Goal: Information Seeking & Learning: Learn about a topic

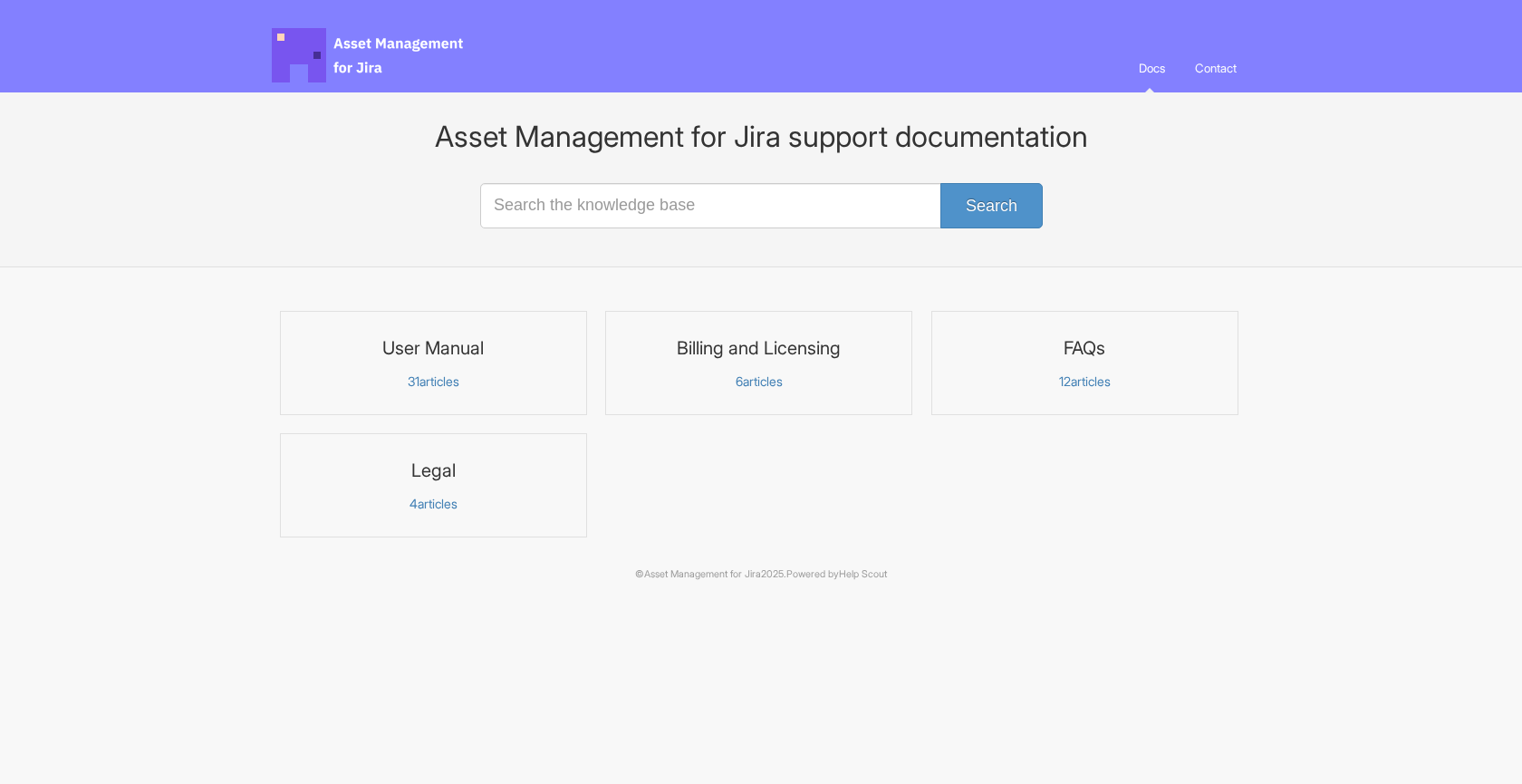
click at [438, 373] on p "31 articles" at bounding box center [434, 381] width 284 height 16
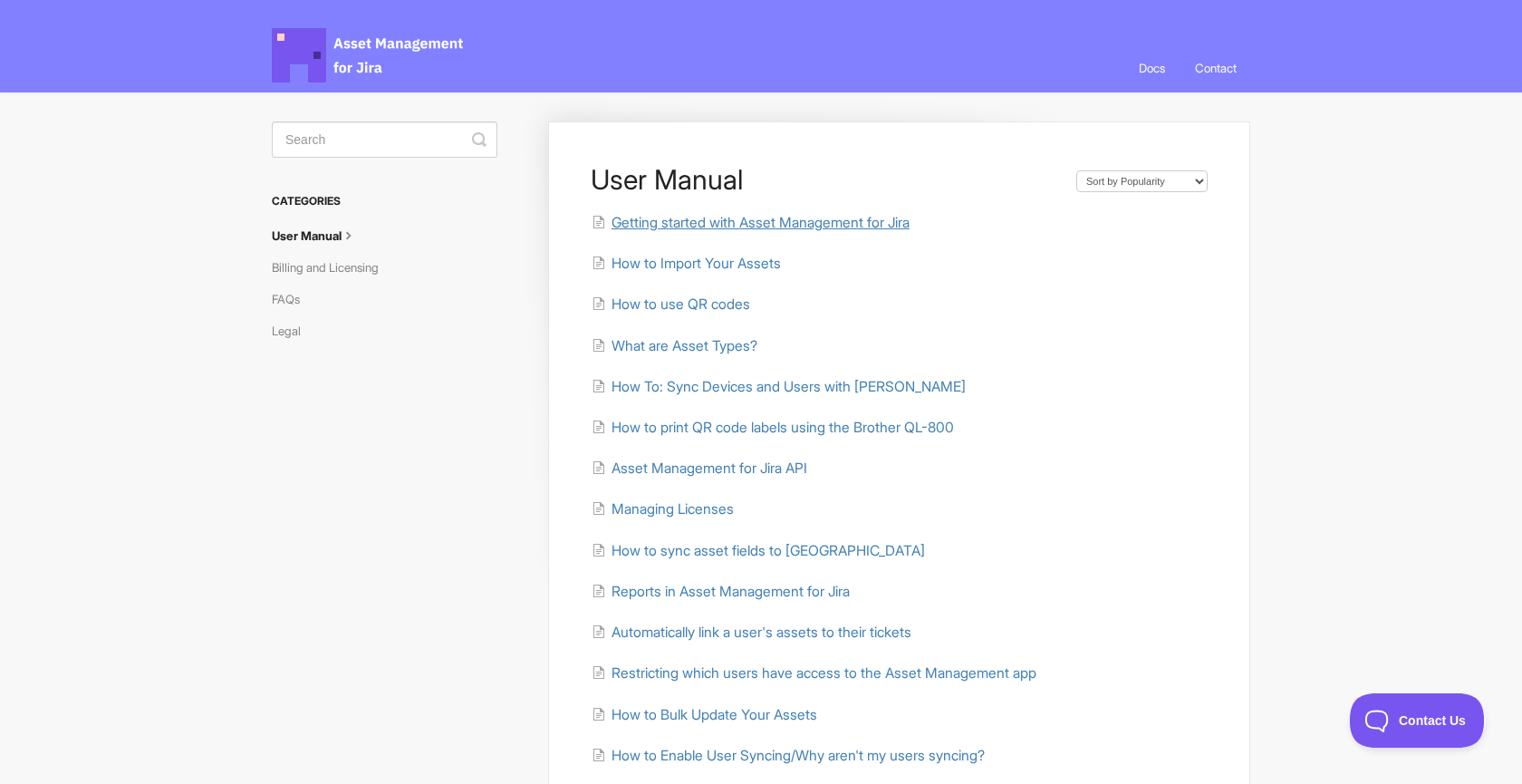
click at [667, 227] on span "Getting started with Asset Management for Jira" at bounding box center [761, 222] width 298 height 17
click at [690, 339] on span "What are Asset Types?" at bounding box center [684, 346] width 146 height 17
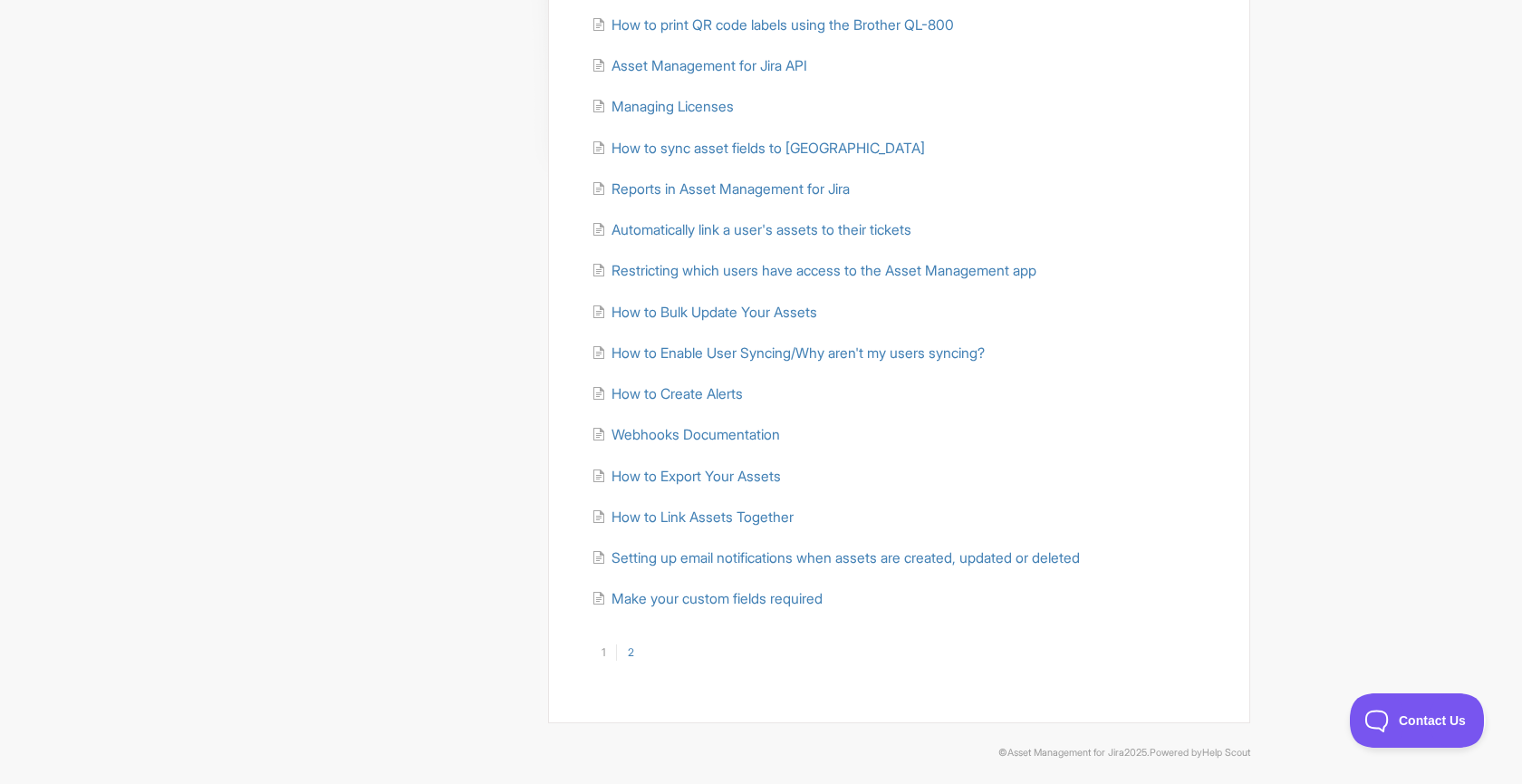
scroll to position [401, 0]
click at [631, 647] on link "2" at bounding box center [630, 652] width 29 height 16
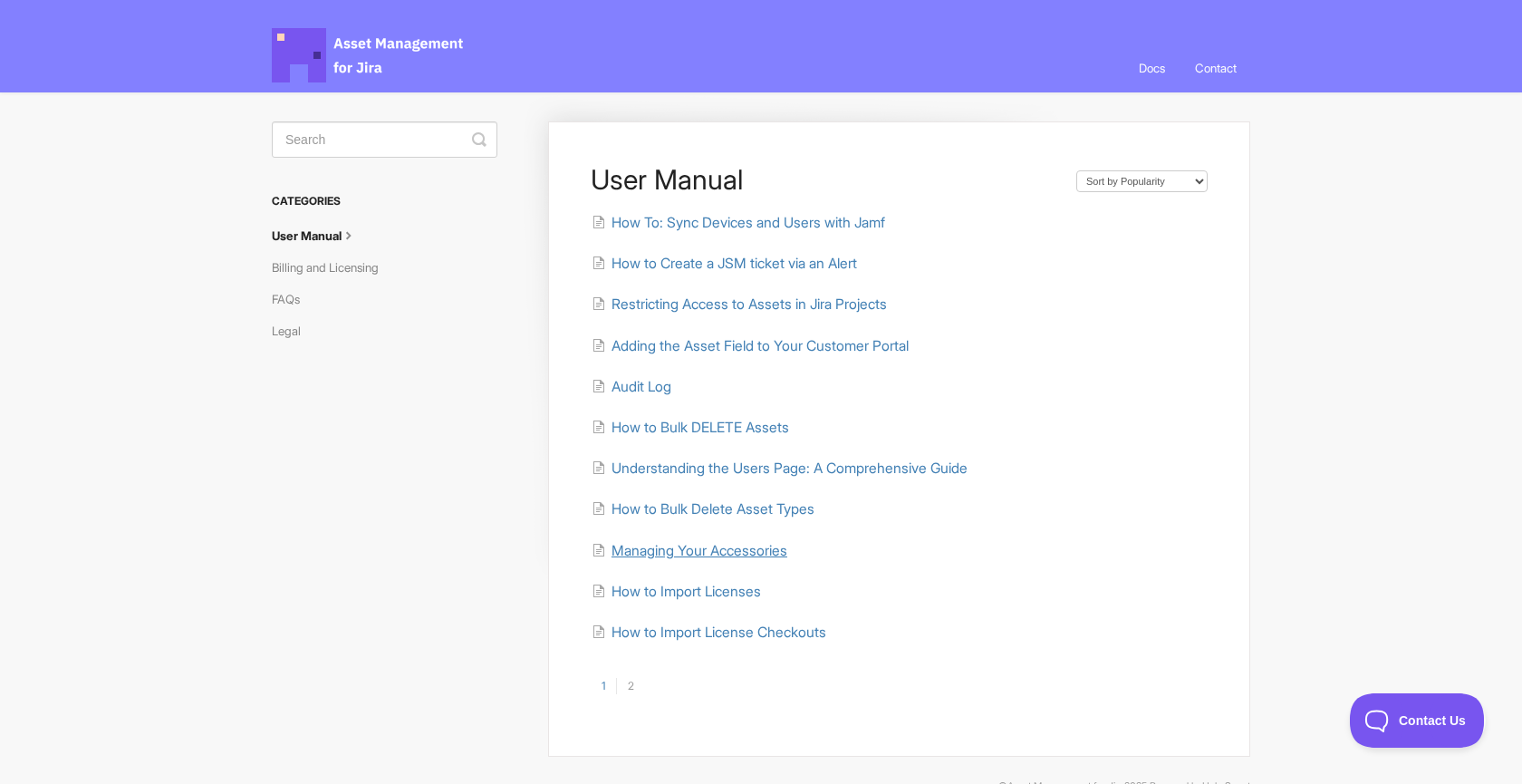
click at [690, 543] on span "Managing Your Accessories" at bounding box center [699, 550] width 175 height 17
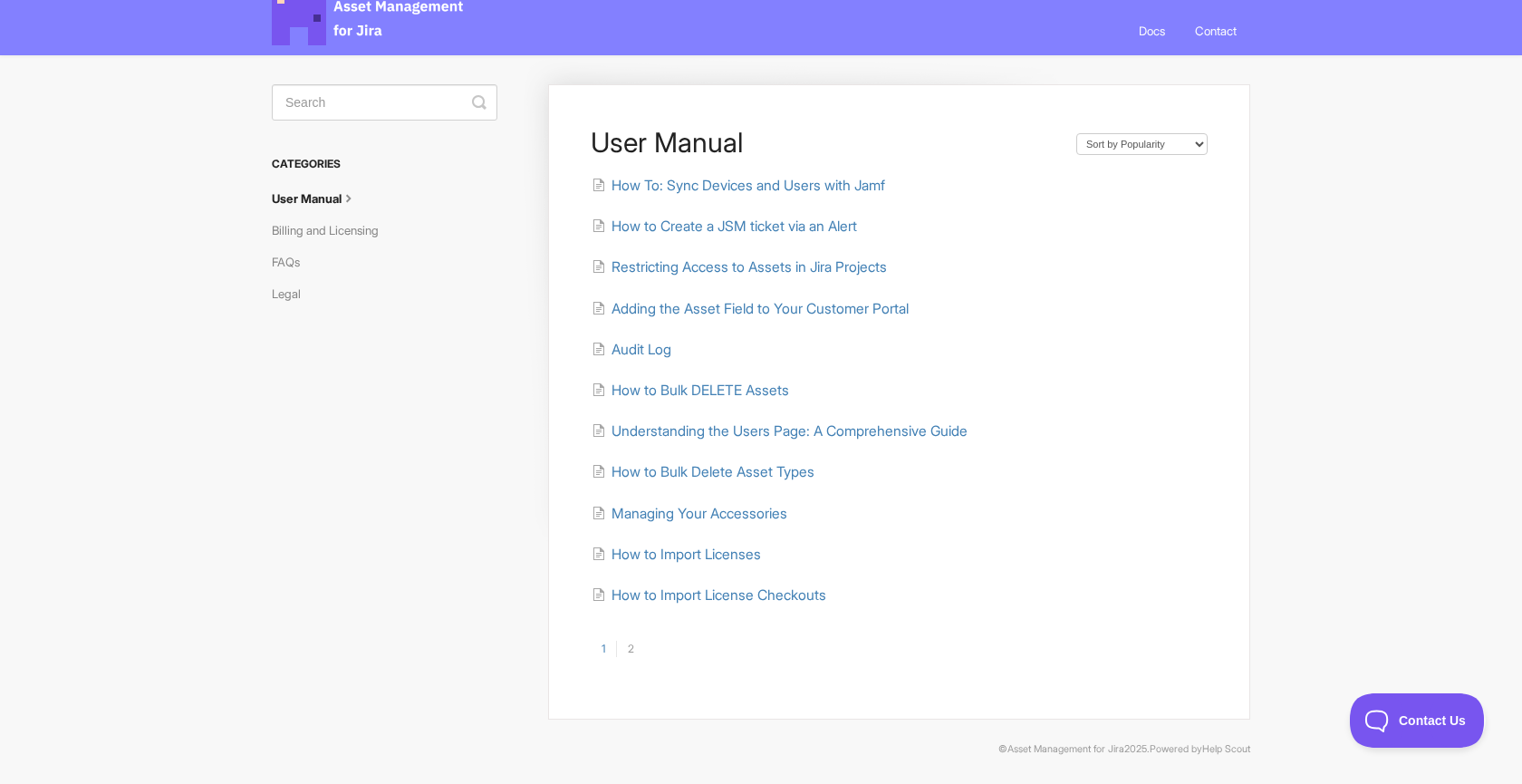
scroll to position [36, 0]
click at [604, 645] on link "1" at bounding box center [603, 649] width 25 height 16
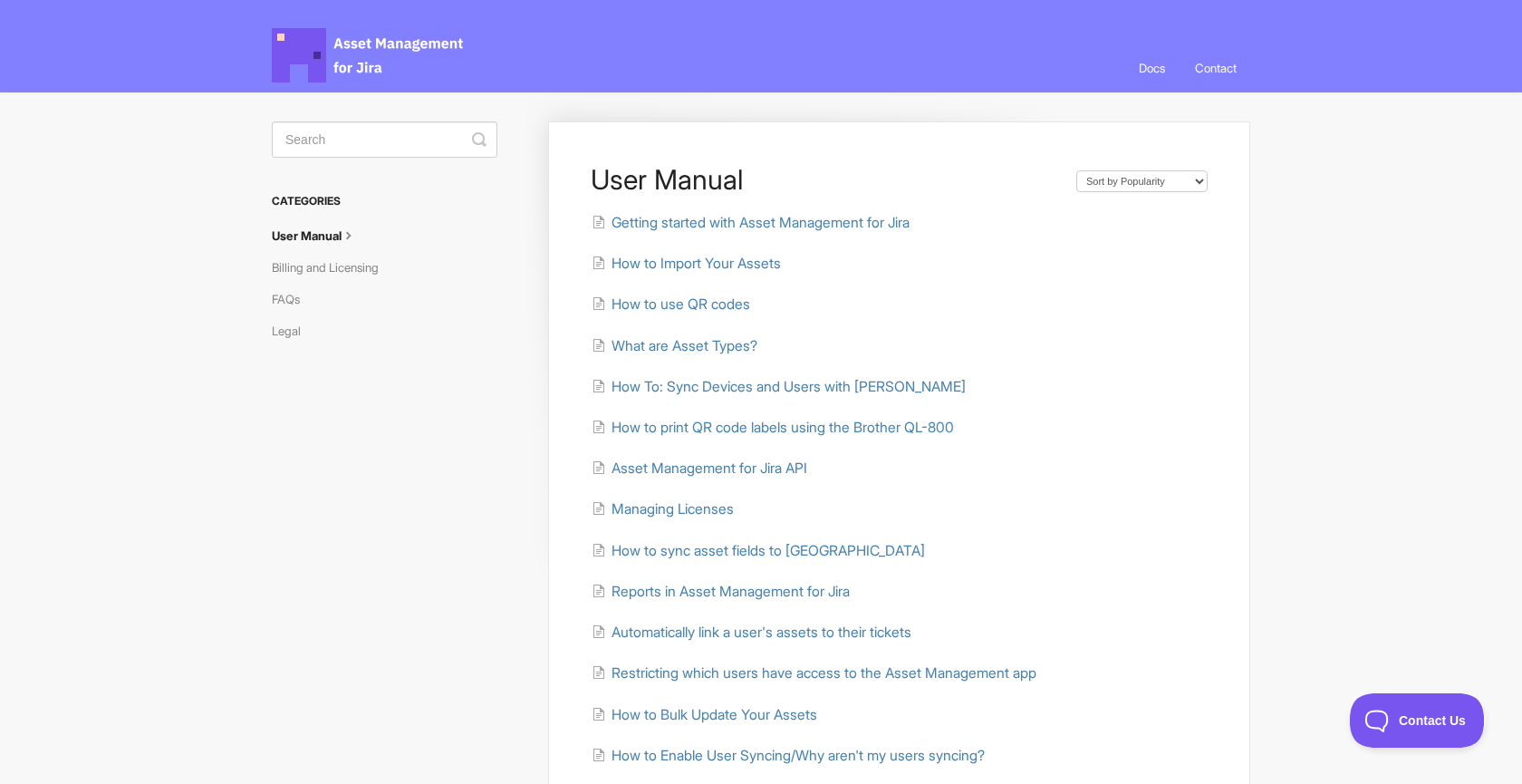
scroll to position [23, 0]
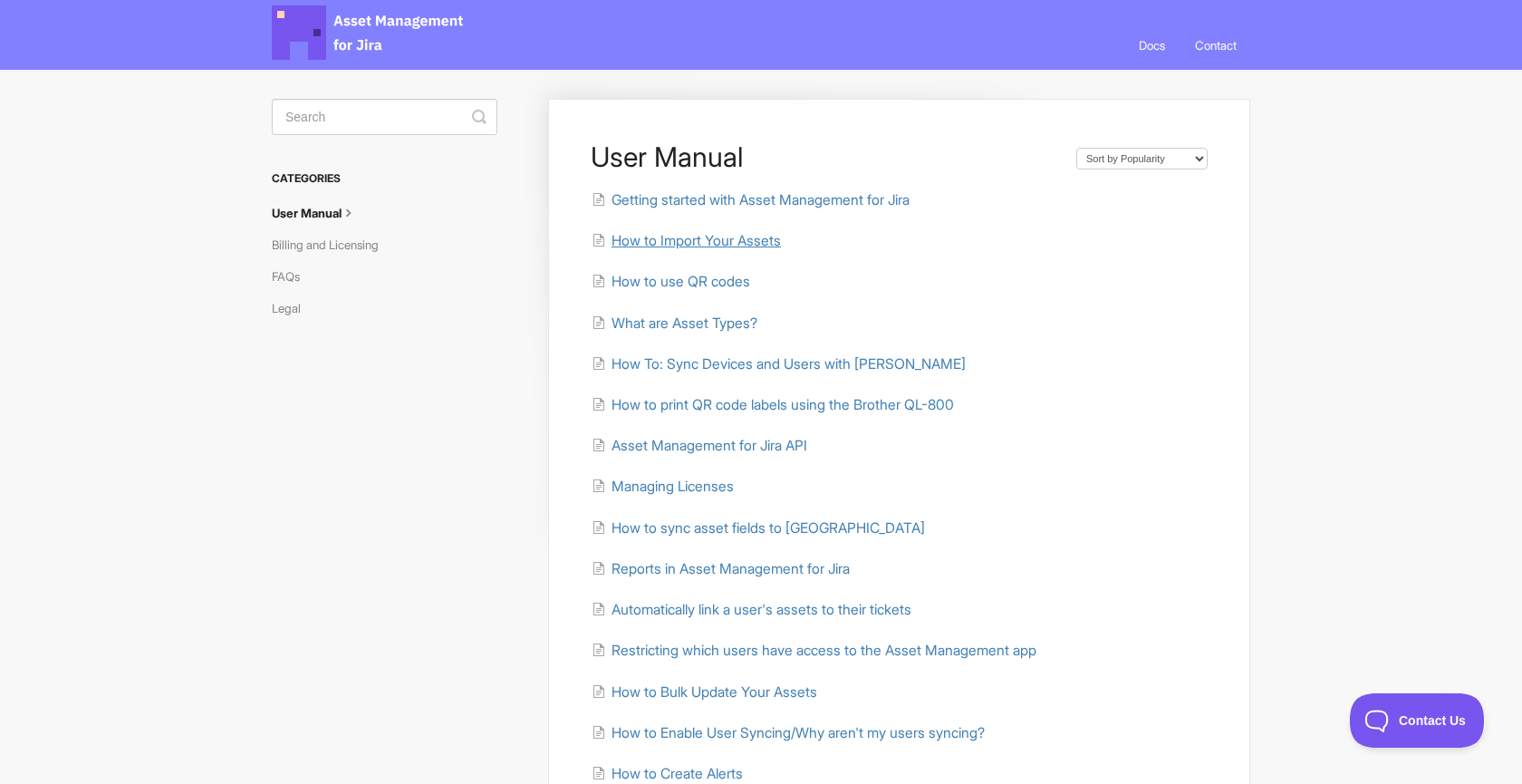
click at [736, 240] on span "How to Import Your Assets" at bounding box center [696, 240] width 170 height 17
click at [728, 322] on span "What are Asset Types?" at bounding box center [684, 323] width 146 height 17
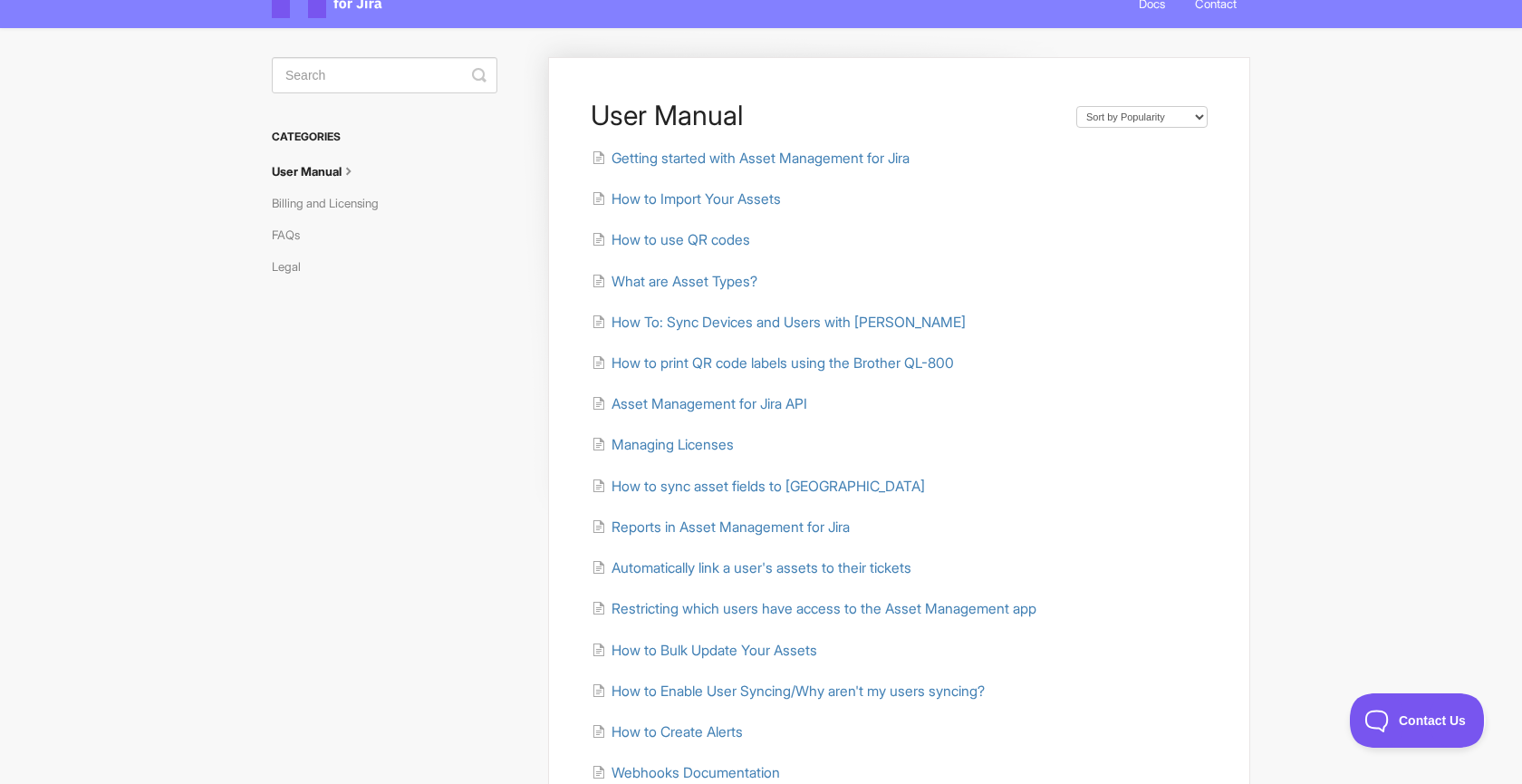
scroll to position [85, 0]
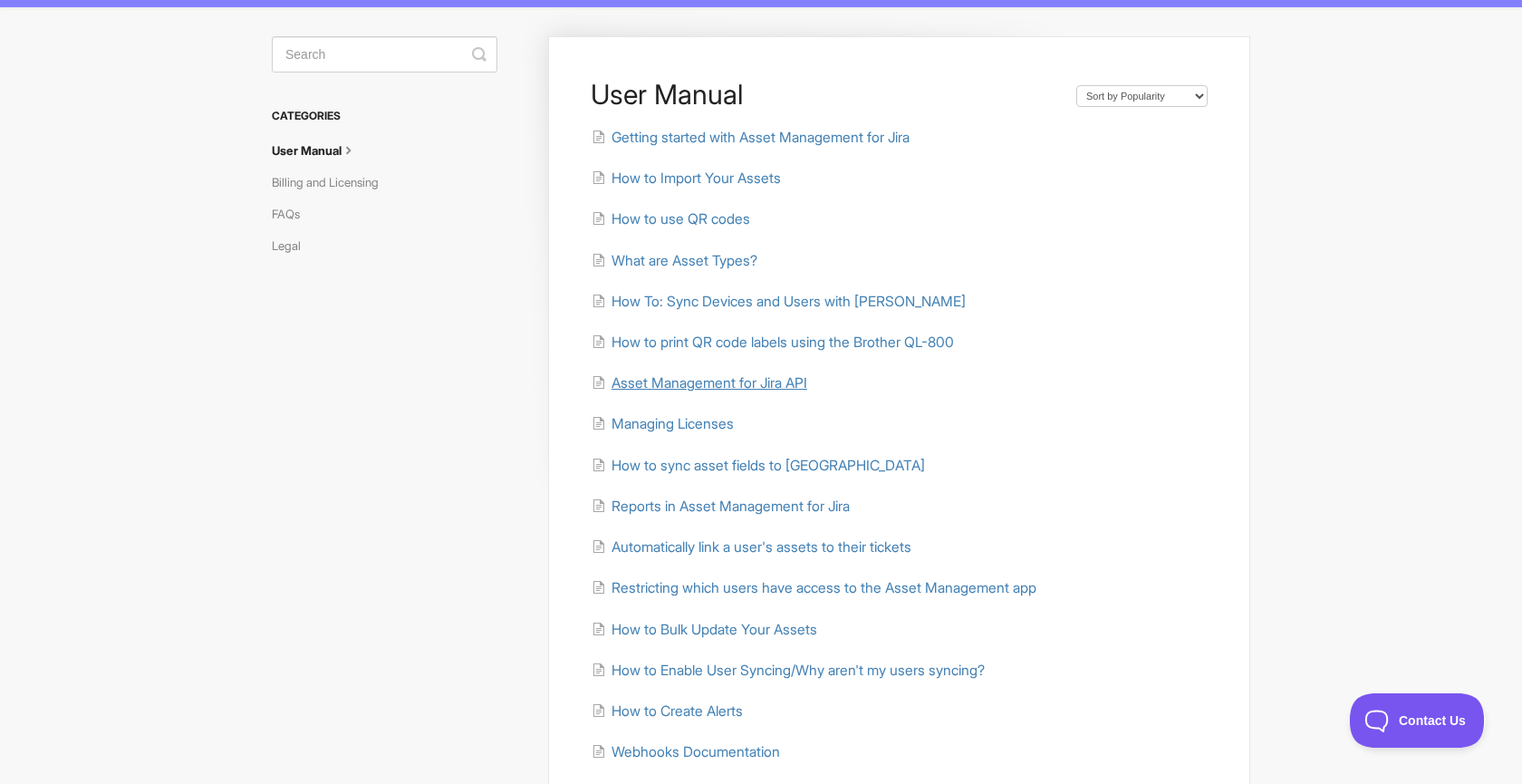
click at [725, 379] on span "Asset Management for Jira API" at bounding box center [710, 383] width 196 height 17
click at [724, 417] on span "Managing Licenses" at bounding box center [673, 423] width 123 height 17
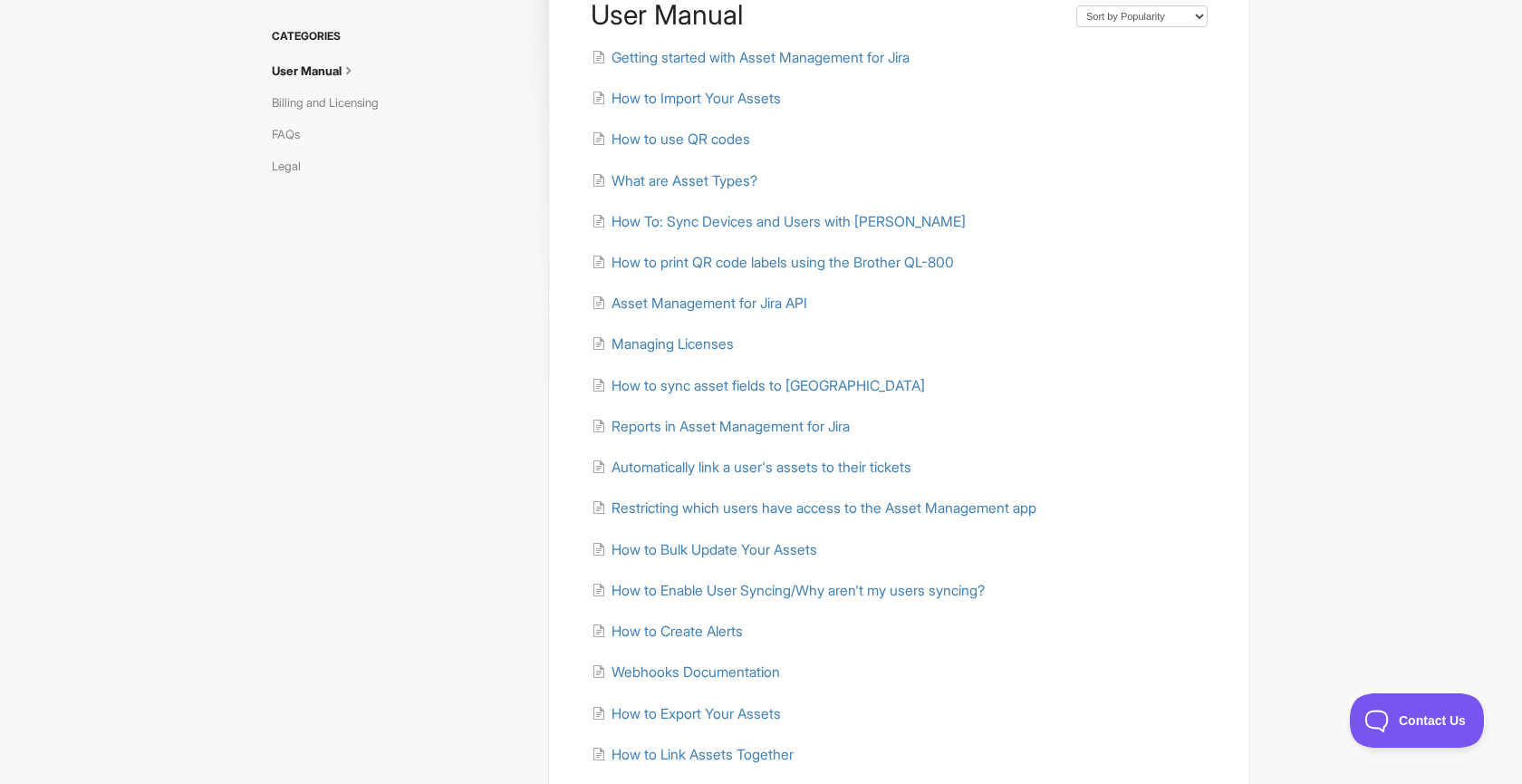
scroll to position [185, 0]
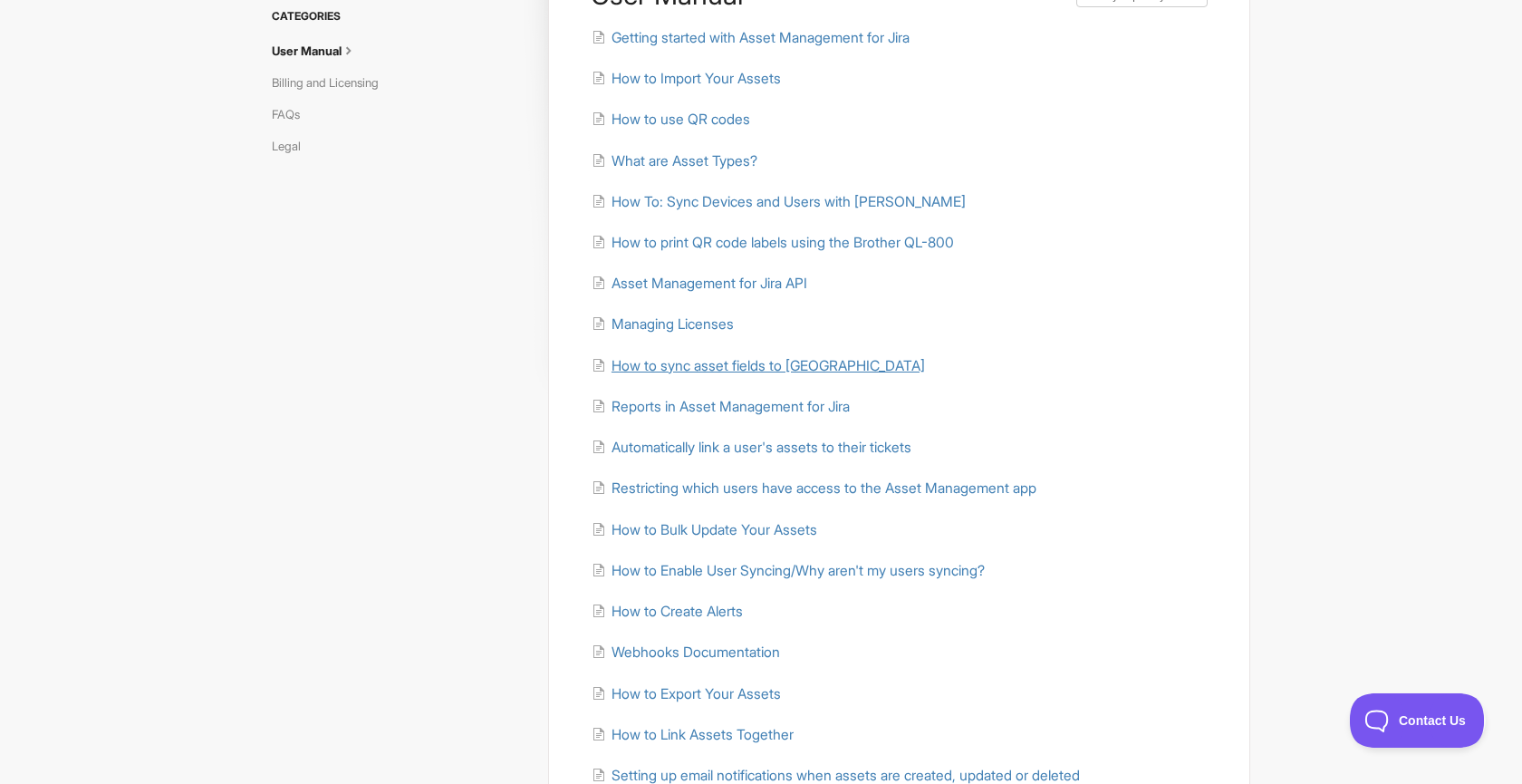
click at [712, 366] on span "How to sync asset fields to Jira" at bounding box center [768, 366] width 314 height 17
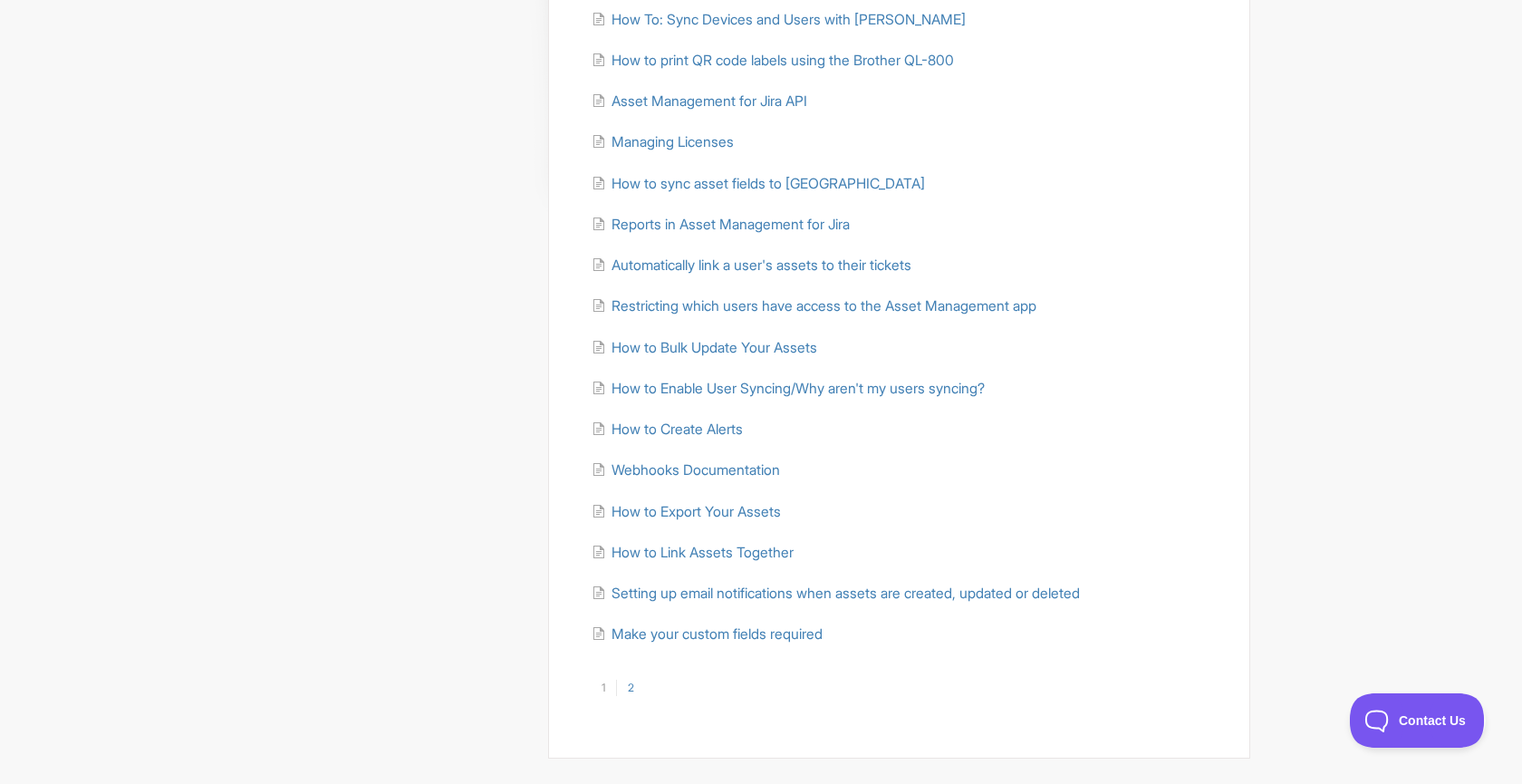
scroll to position [384, 0]
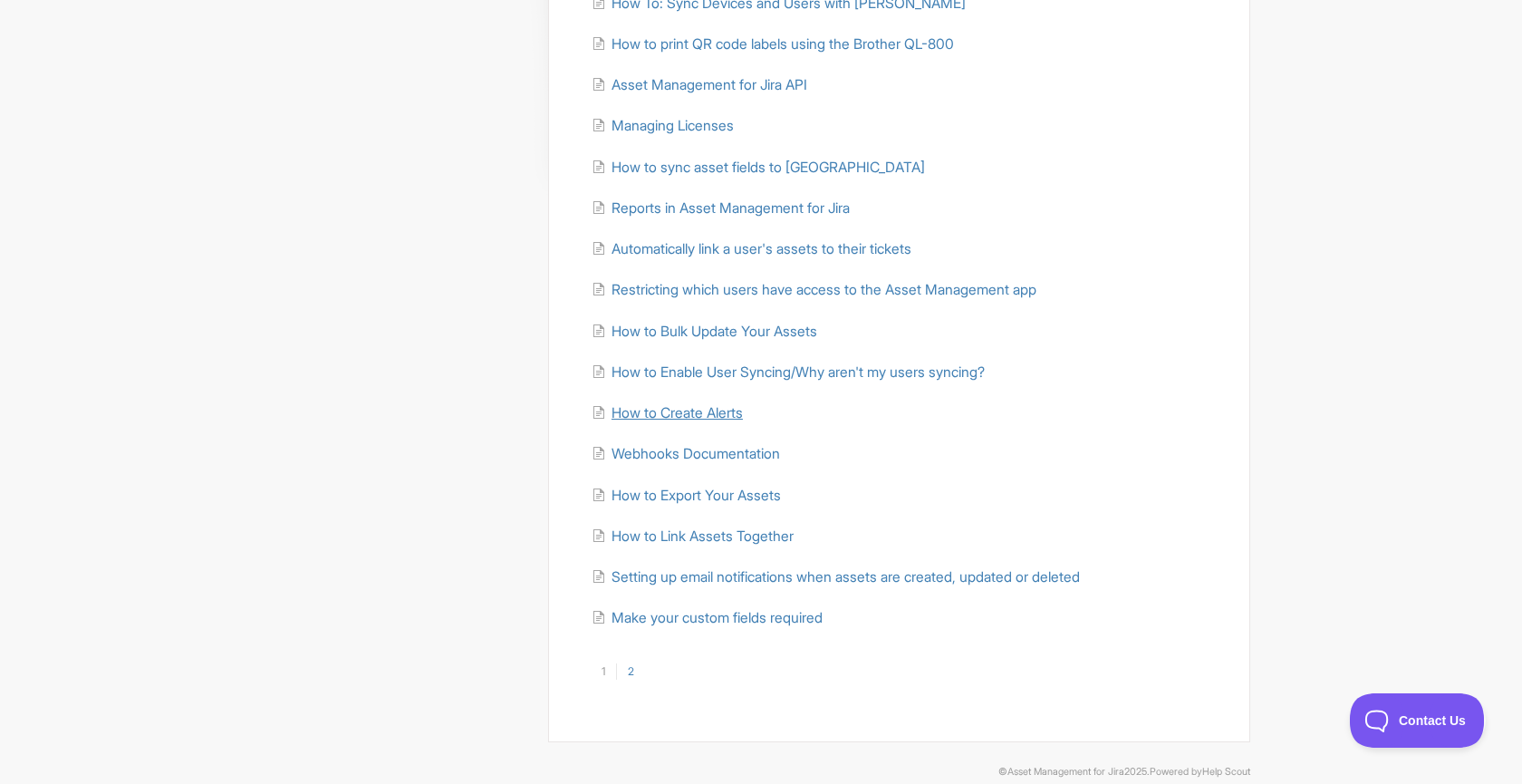
click at [713, 407] on span "How to Create Alerts" at bounding box center [677, 413] width 131 height 17
click at [761, 527] on span "How to Link Assets Together" at bounding box center [702, 535] width 182 height 17
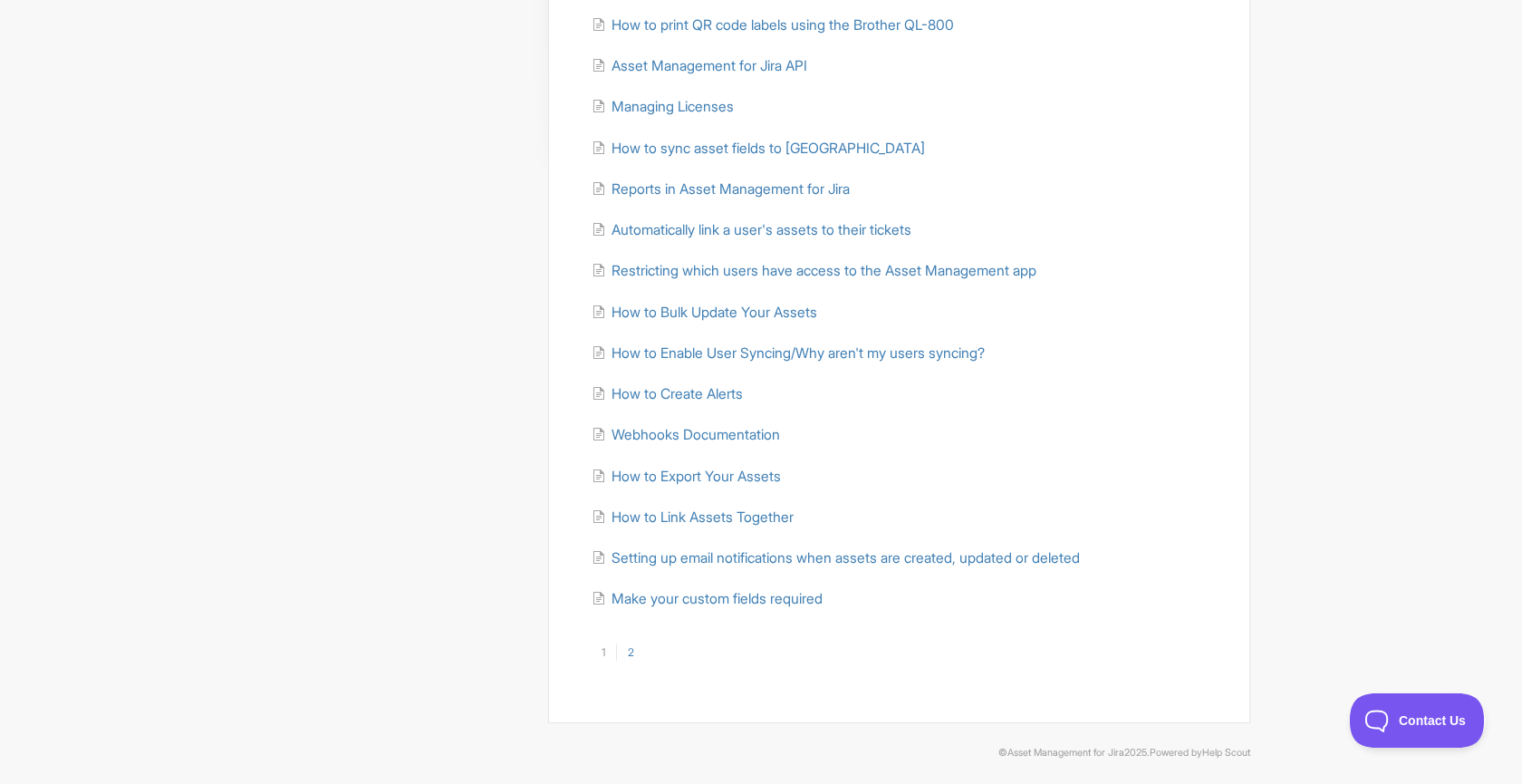
scroll to position [401, 0]
click at [917, 550] on span "Setting up email notifications when assets are created, updated or deleted" at bounding box center [845, 559] width 468 height 17
click at [745, 591] on span "Make your custom fields required" at bounding box center [717, 599] width 211 height 17
click at [630, 646] on link "2" at bounding box center [630, 652] width 29 height 16
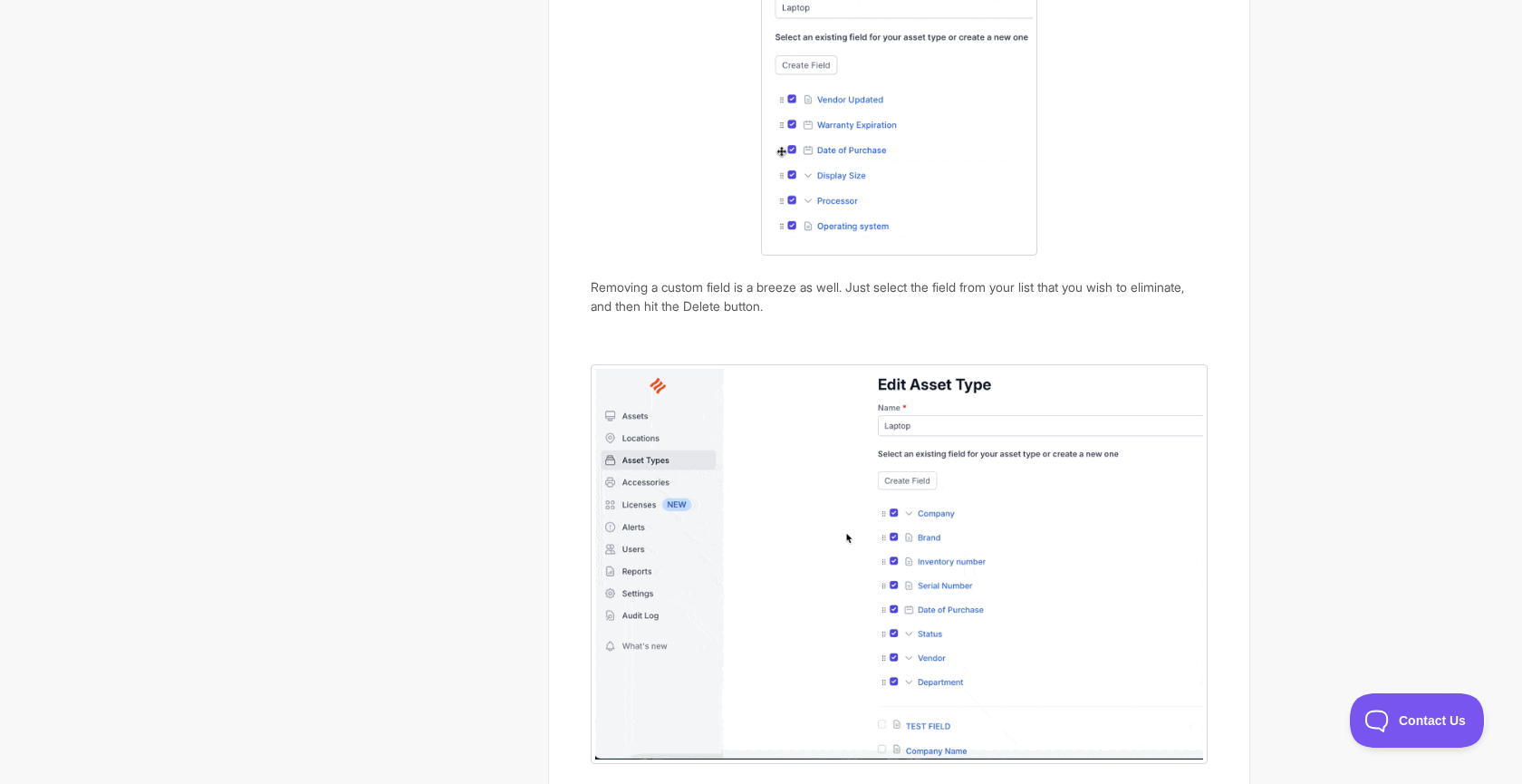
scroll to position [1415, 0]
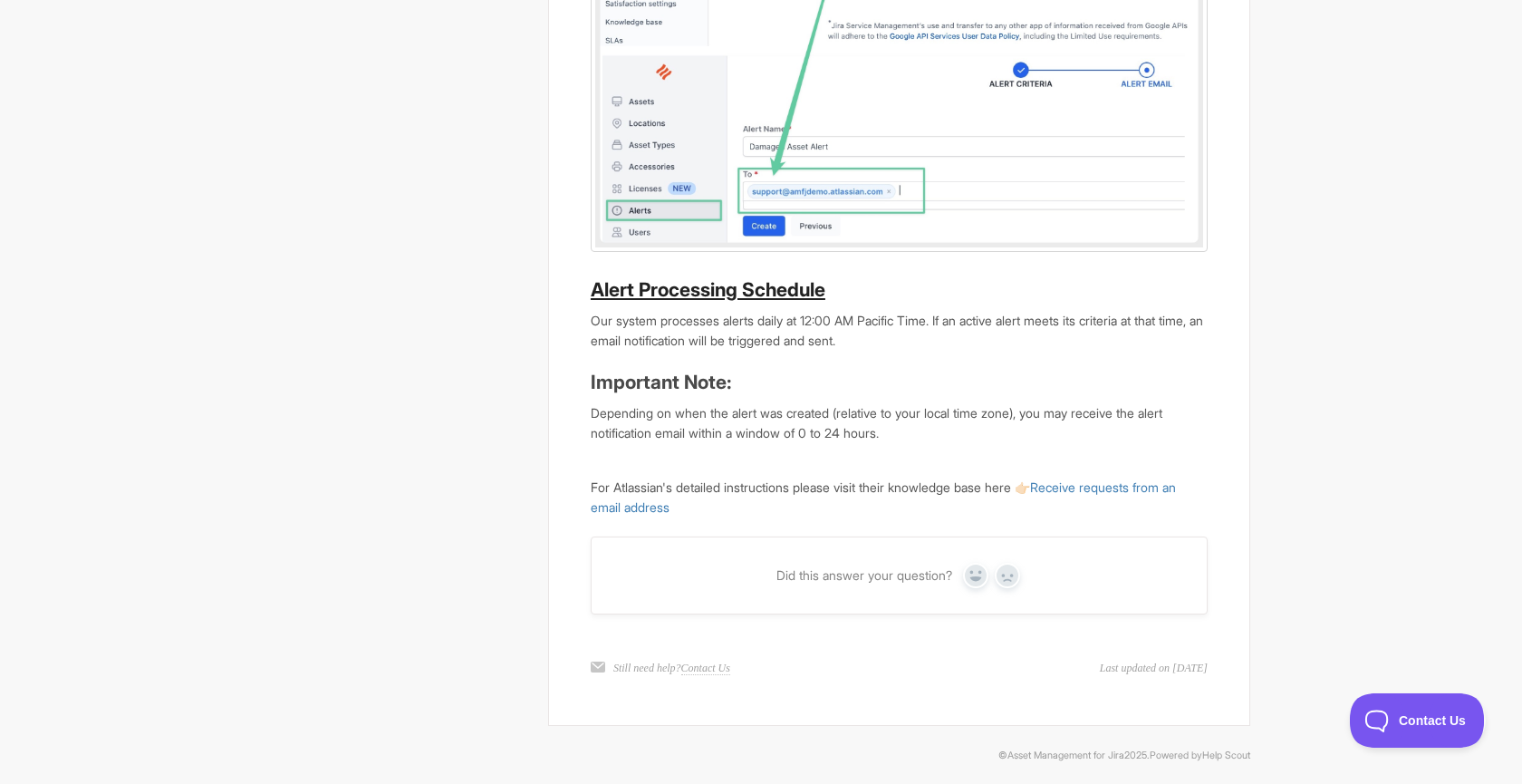
scroll to position [3448, 0]
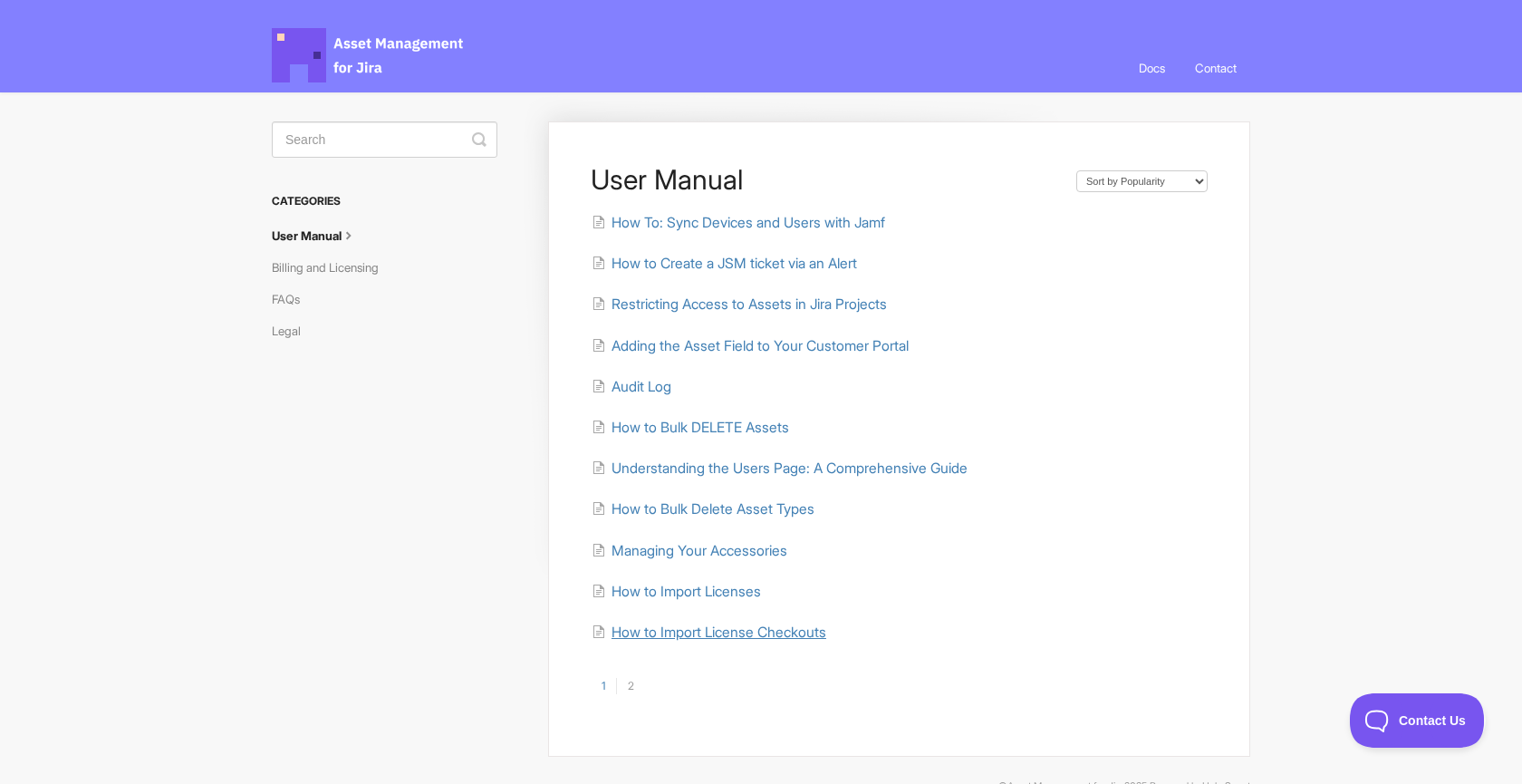
scroll to position [0, 1]
click at [698, 629] on span "How to Import License Checkouts" at bounding box center [719, 631] width 215 height 17
